Goal: Task Accomplishment & Management: Use online tool/utility

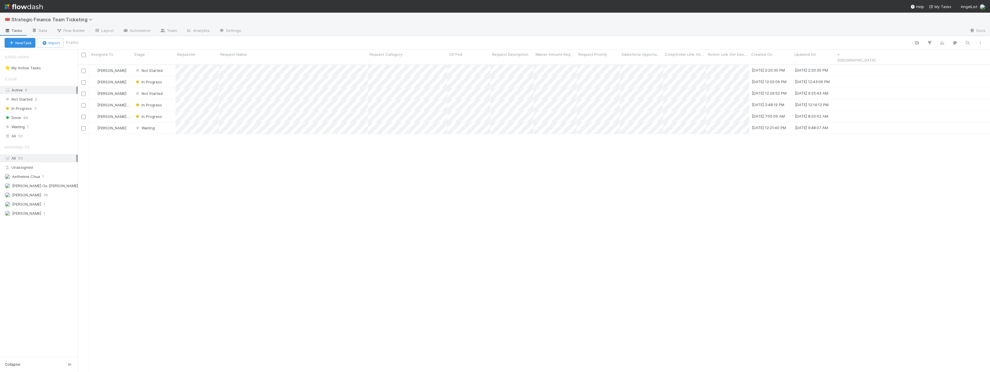
scroll to position [312, 912]
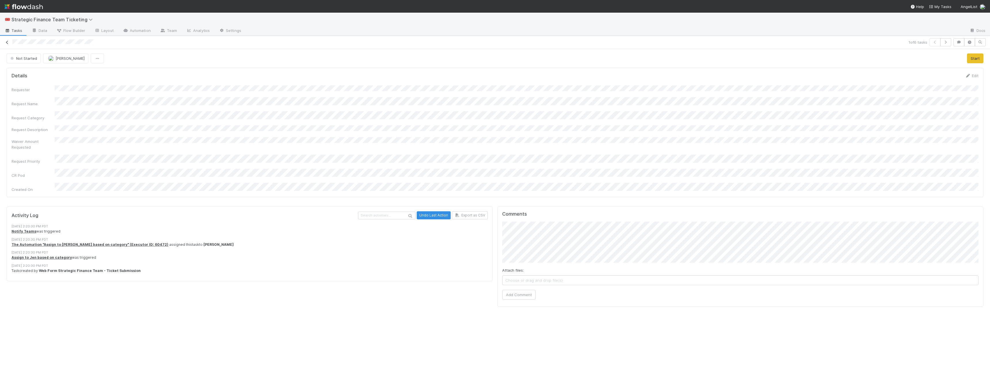
click at [9, 42] on icon at bounding box center [7, 43] width 6 height 4
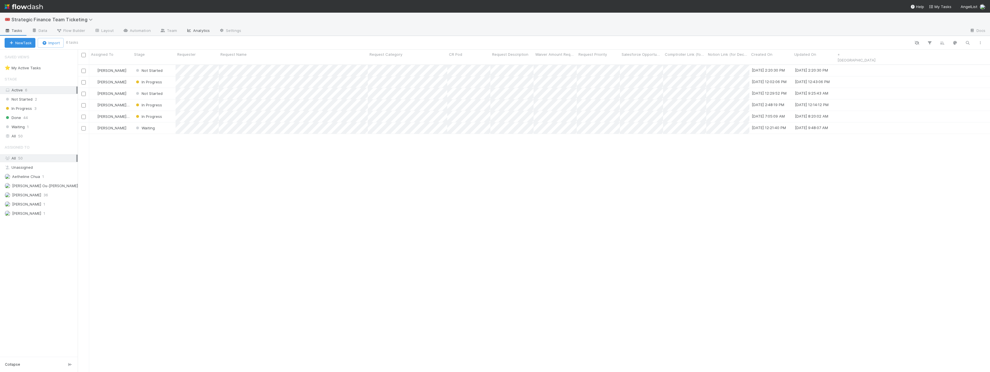
scroll to position [312, 912]
click at [188, 31] on icon at bounding box center [189, 30] width 6 height 3
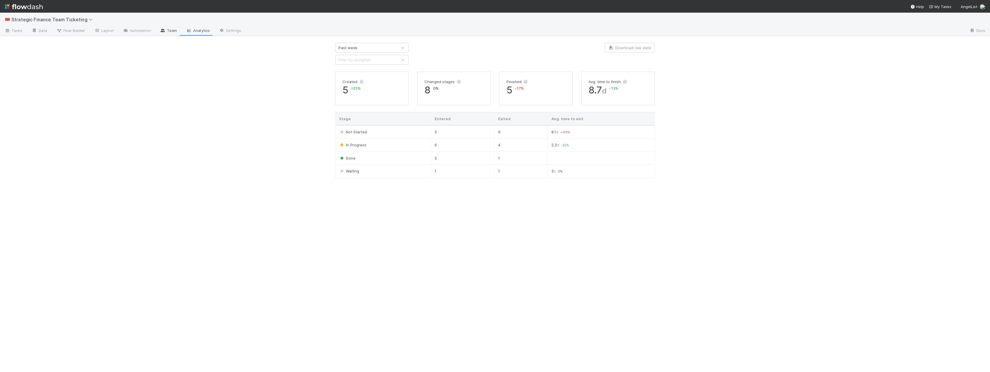
click at [163, 31] on icon at bounding box center [163, 30] width 6 height 3
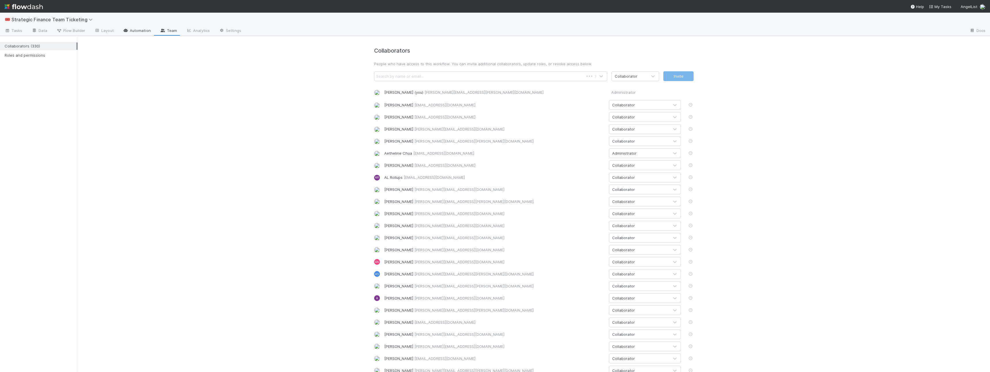
click at [141, 31] on link "Automation" at bounding box center [136, 30] width 37 height 9
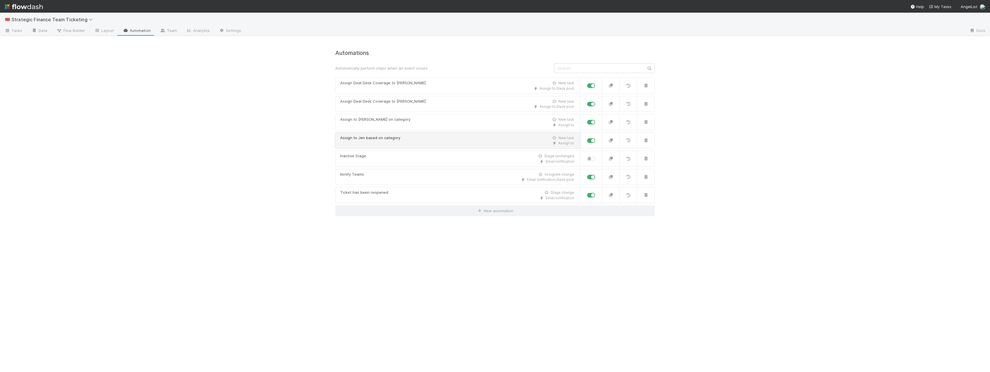
click at [452, 140] on div "Assign to [PERSON_NAME] based on category New task" at bounding box center [457, 138] width 234 height 6
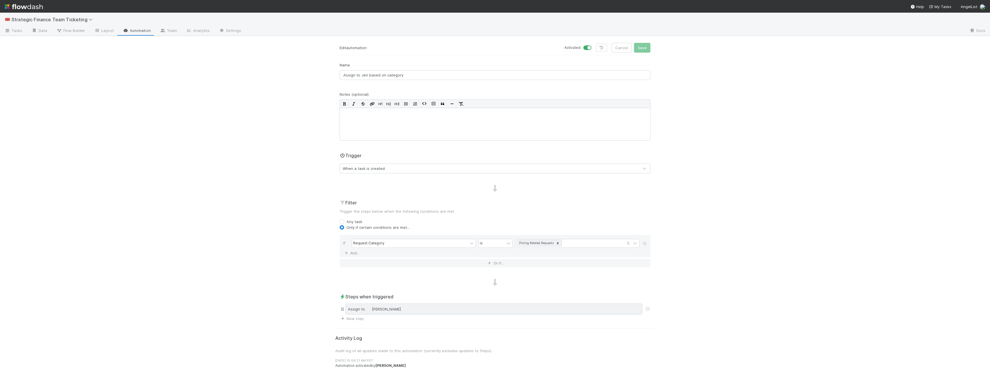
click at [391, 311] on div "Assign to [PERSON_NAME]" at bounding box center [493, 309] width 297 height 11
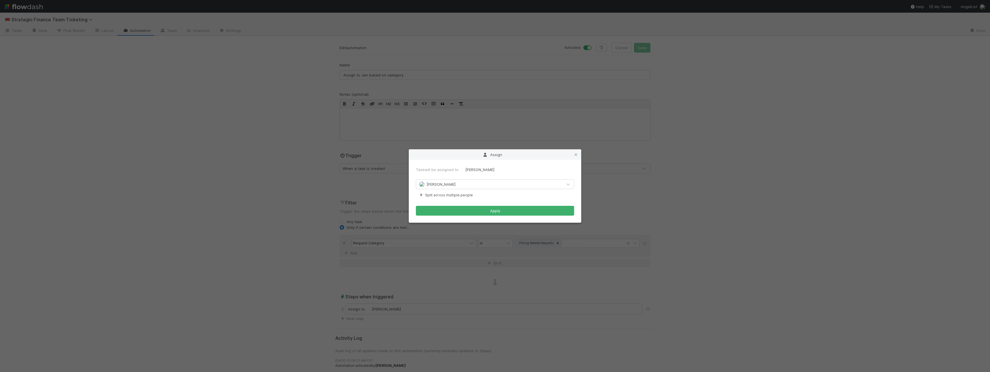
click at [434, 186] on span "[PERSON_NAME]" at bounding box center [440, 184] width 29 height 5
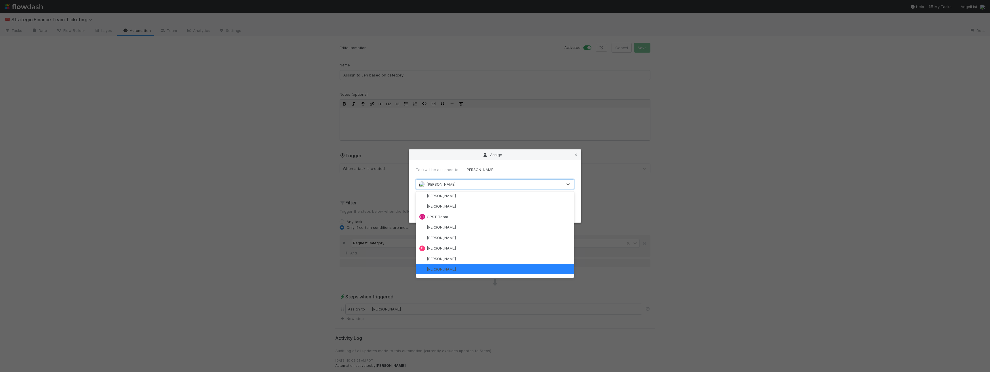
scroll to position [243, 0]
type input "jen"
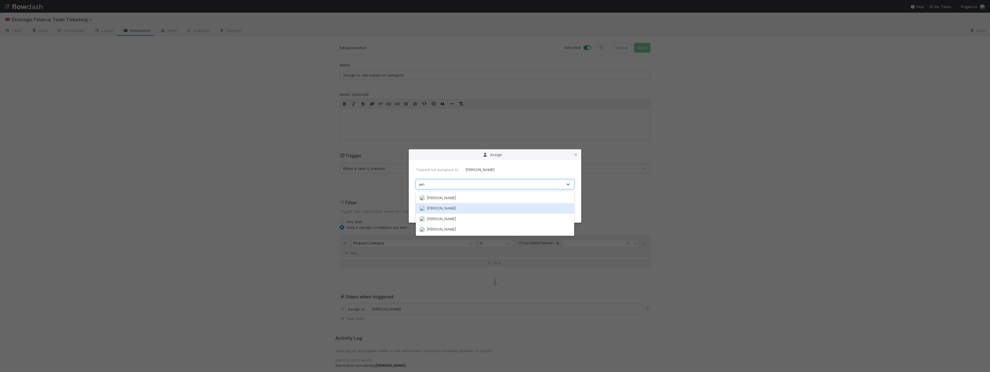
click at [439, 206] on span "[PERSON_NAME]" at bounding box center [441, 208] width 29 height 5
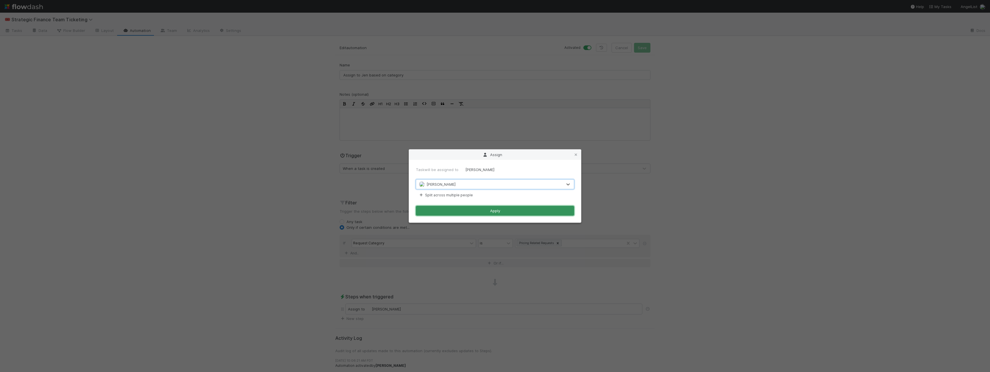
click at [451, 209] on button "Apply" at bounding box center [495, 211] width 158 height 10
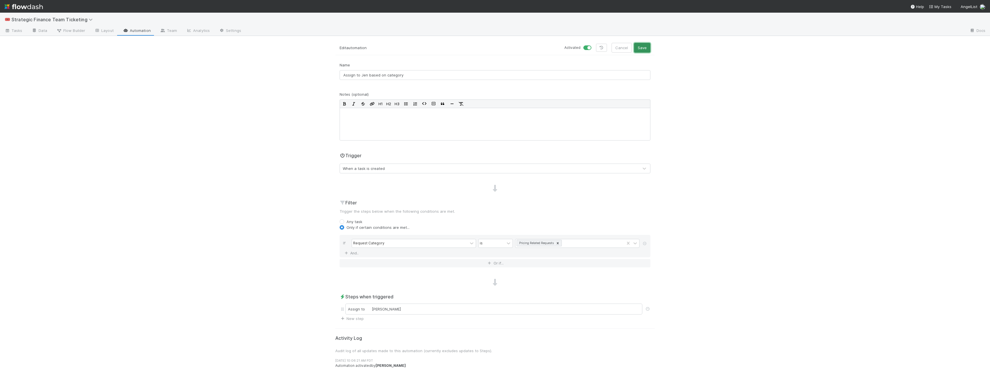
click at [643, 48] on button "Save" at bounding box center [642, 48] width 16 height 10
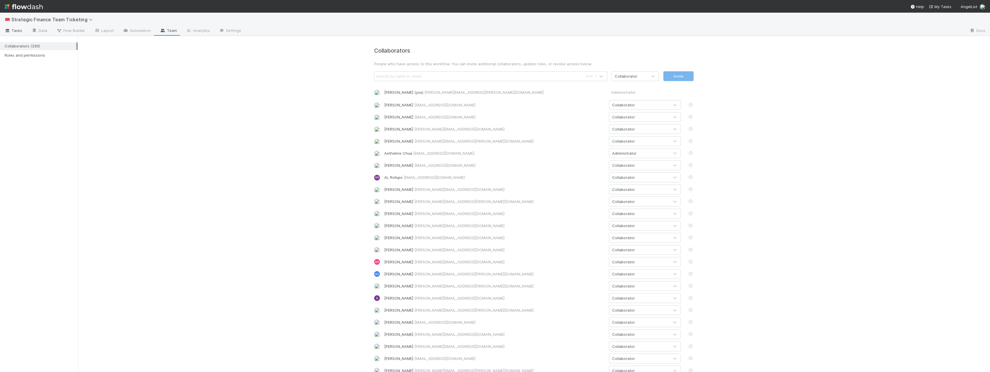
click at [11, 30] on span "Tasks" at bounding box center [14, 31] width 18 height 6
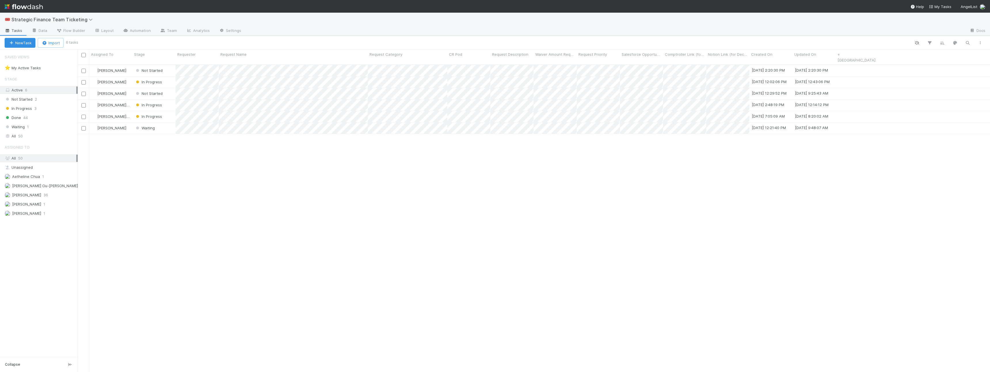
scroll to position [312, 912]
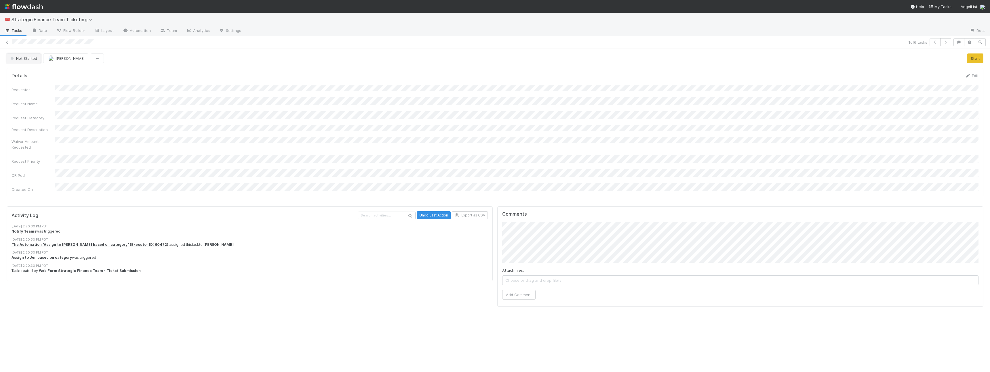
click at [26, 57] on span "Not Started" at bounding box center [23, 58] width 28 height 5
click at [189, 56] on div at bounding box center [495, 186] width 990 height 372
click at [59, 58] on span "[PERSON_NAME]" at bounding box center [70, 58] width 29 height 5
click at [68, 84] on span "[PERSON_NAME]" at bounding box center [66, 83] width 29 height 5
click at [180, 60] on div "Not Started [PERSON_NAME] Start" at bounding box center [495, 59] width 976 height 10
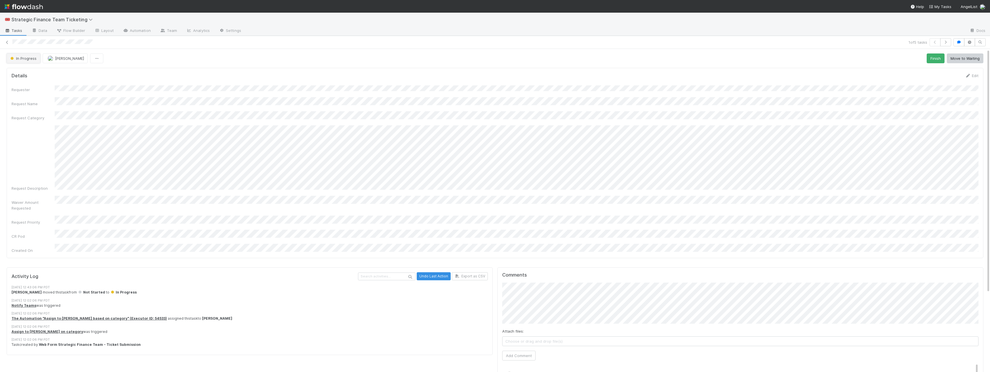
click at [32, 60] on span "In Progress" at bounding box center [22, 58] width 27 height 5
click at [192, 83] on div at bounding box center [495, 186] width 990 height 372
click at [7, 41] on icon at bounding box center [7, 43] width 6 height 4
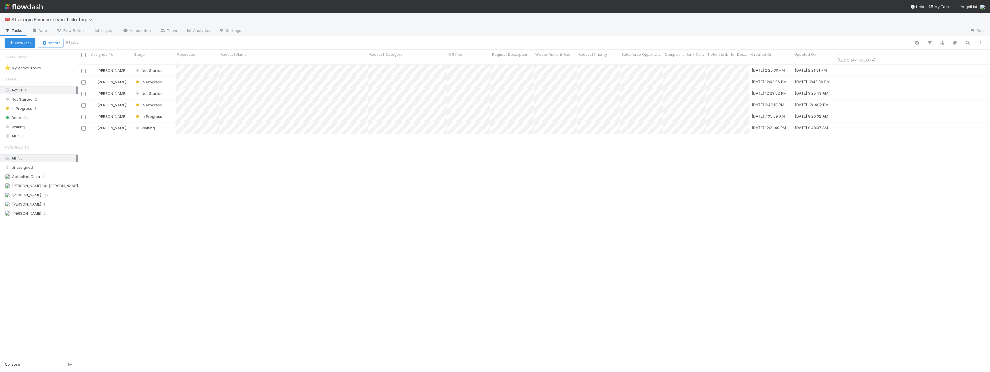
scroll to position [312, 912]
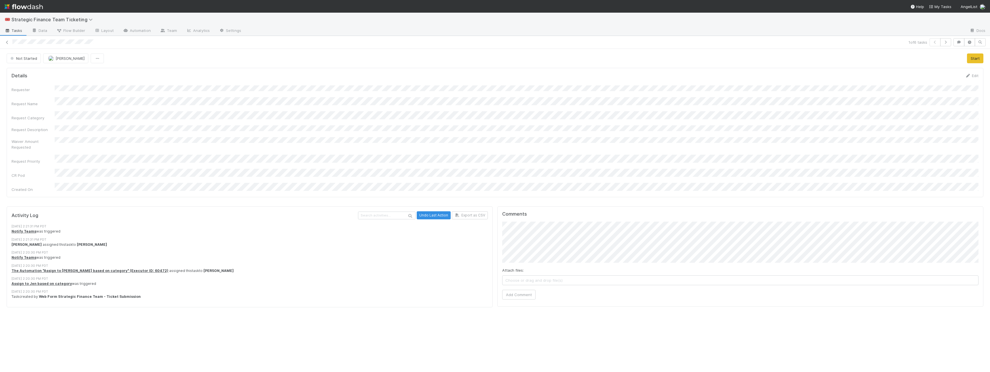
click at [131, 79] on form "Details Edit Requester Request Name Request Category Request Description Waiver…" at bounding box center [495, 133] width 967 height 120
click at [9, 41] on icon at bounding box center [7, 43] width 6 height 4
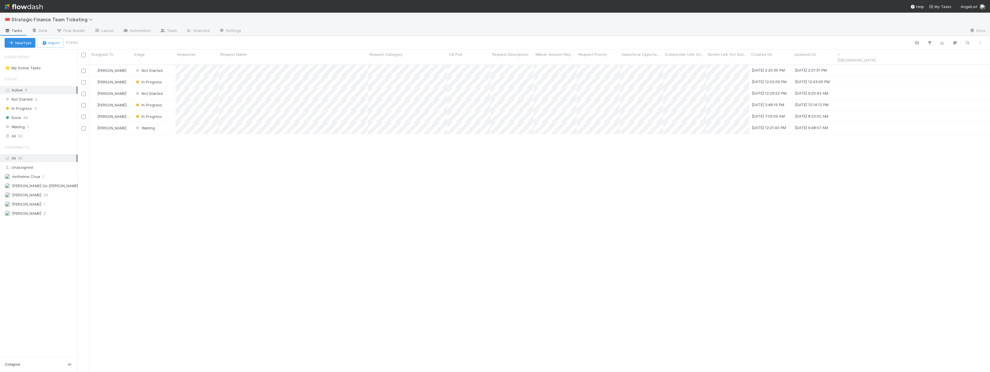
scroll to position [312, 912]
